Goal: Answer question/provide support: Share knowledge or assist other users

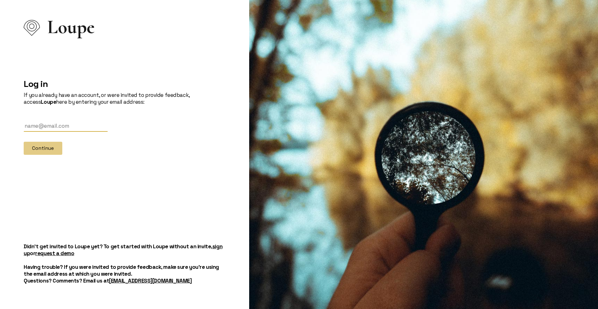
click at [102, 125] on input "text" at bounding box center [66, 126] width 84 height 12
type input "[PERSON_NAME][EMAIL_ADDRESS][DOMAIN_NAME]"
click at [52, 146] on button "Continue" at bounding box center [43, 148] width 39 height 13
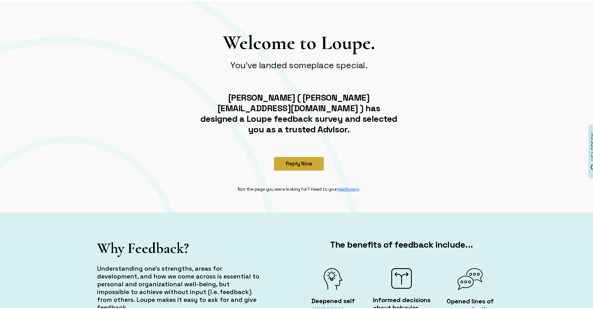
click at [309, 156] on button "Reply Now" at bounding box center [299, 163] width 50 height 14
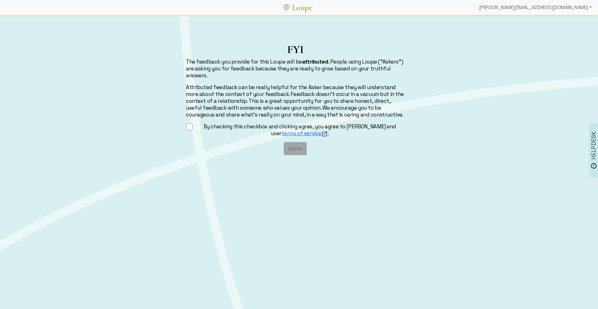
click at [189, 126] on input "By checking this checkbox and clicking agree, you agree to Loupe's end user ter…" at bounding box center [189, 127] width 7 height 8
checkbox input "true"
click at [295, 149] on button "Agree" at bounding box center [295, 148] width 23 height 13
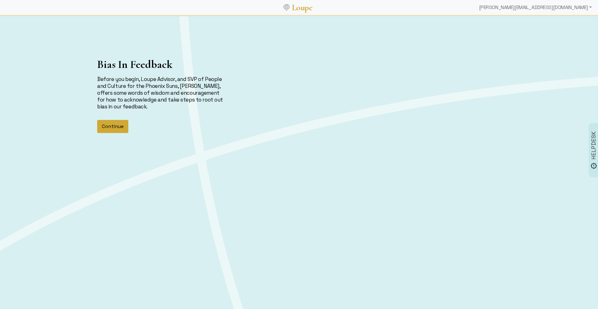
click at [116, 125] on button "Continue" at bounding box center [112, 126] width 31 height 13
